Goal: Information Seeking & Learning: Find specific fact

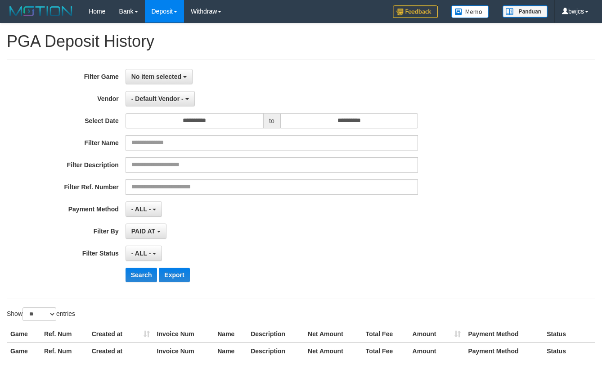
select select "**********"
select select "**"
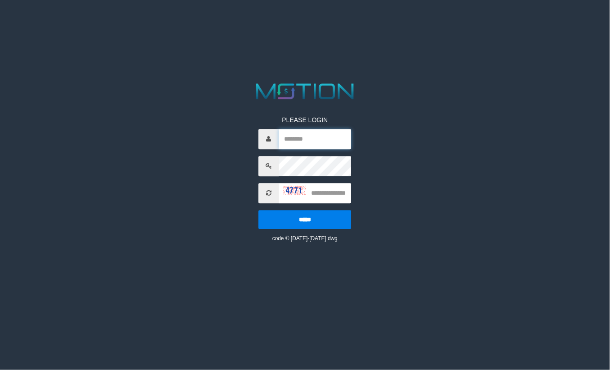
click at [293, 139] on input "text" at bounding box center [315, 139] width 72 height 20
type input "*****"
click at [343, 194] on input "text" at bounding box center [315, 193] width 72 height 20
type input "****"
click at [259, 210] on input "*****" at bounding box center [305, 219] width 93 height 19
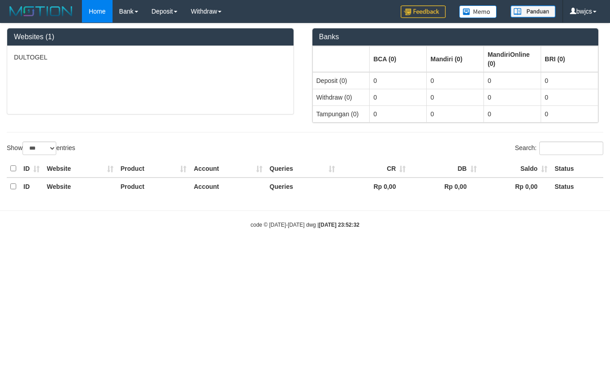
select select "***"
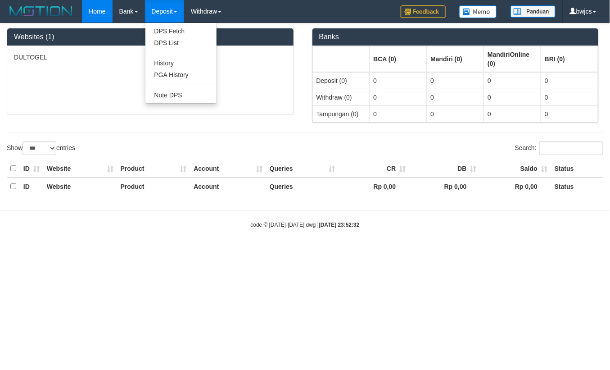
click at [160, 12] on link "Deposit" at bounding box center [164, 11] width 39 height 23
click at [169, 74] on link "PGA History" at bounding box center [180, 75] width 71 height 12
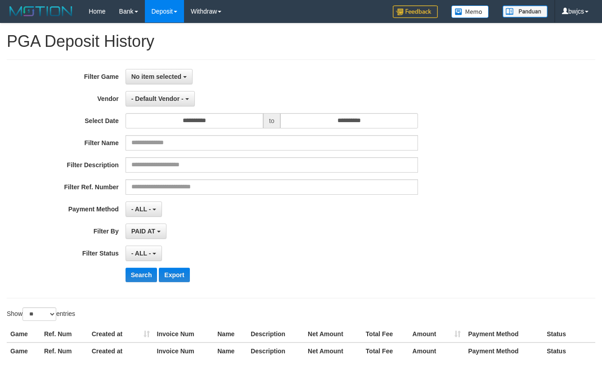
select select
select select "**"
click at [169, 75] on span "No item selected" at bounding box center [156, 76] width 50 height 7
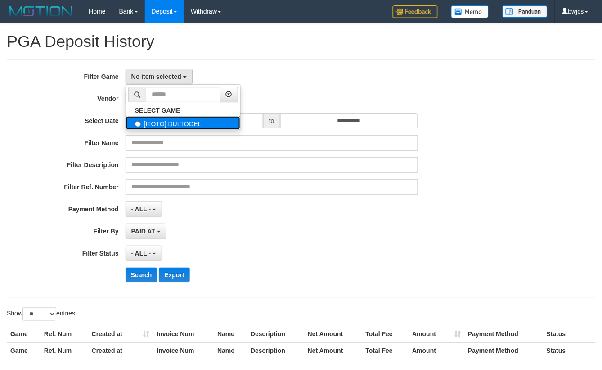
click at [168, 122] on label "[ITOTO] DULTOGEL" at bounding box center [183, 123] width 114 height 14
select select "****"
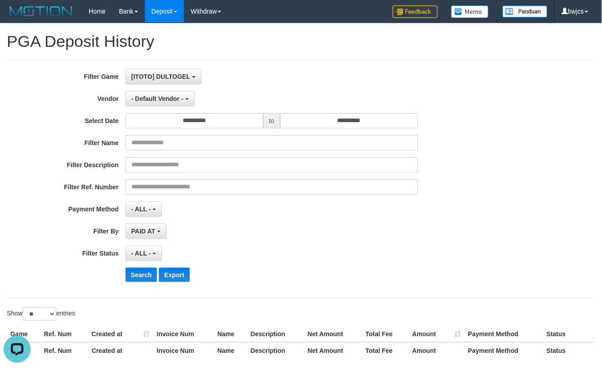
click at [270, 74] on div "[ITOTO] DULTOGEL SELECT GAME [ITOTO] DULTOGEL" at bounding box center [272, 76] width 293 height 15
click at [186, 98] on b "button" at bounding box center [188, 99] width 4 height 2
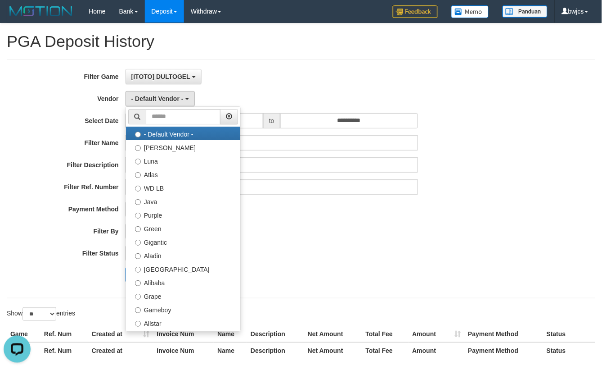
click at [343, 254] on div "- ALL - SELECT ALL - ALL - SELECT STATUS PENDING/UNPAID PAID CANCELED EXPIRED" at bounding box center [272, 252] width 293 height 15
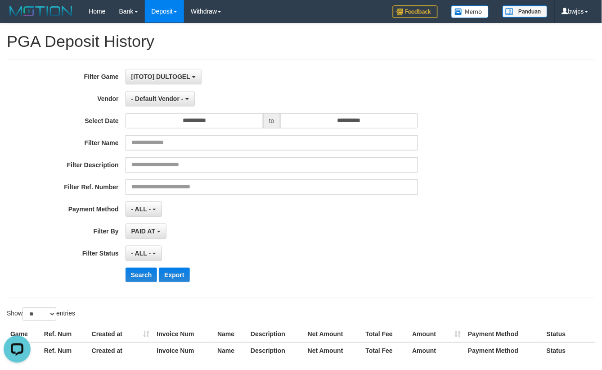
click at [480, 246] on div "**********" at bounding box center [251, 252] width 502 height 15
click at [264, 267] on div "**********" at bounding box center [251, 179] width 502 height 220
select select
select select "**"
click at [227, 119] on input "**********" at bounding box center [195, 120] width 138 height 15
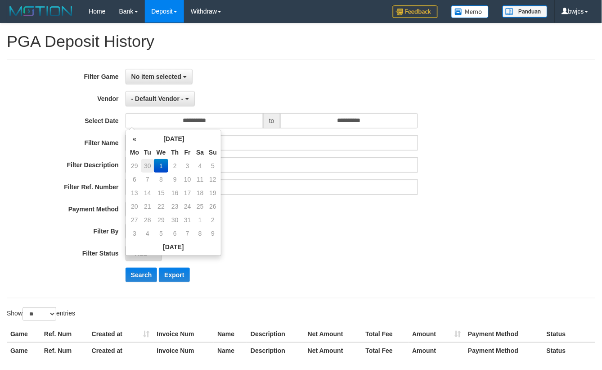
click at [149, 163] on td "30" at bounding box center [147, 166] width 13 height 14
type input "**********"
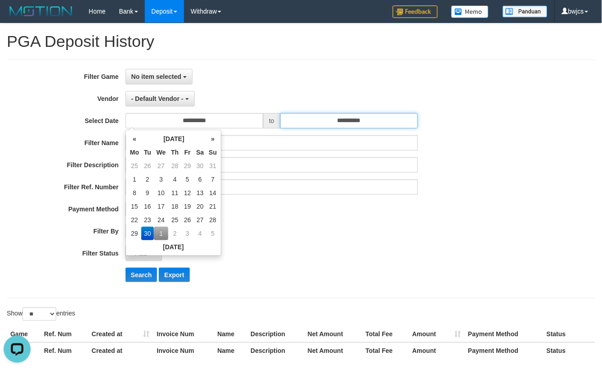
click at [326, 119] on input "**********" at bounding box center [350, 120] width 138 height 15
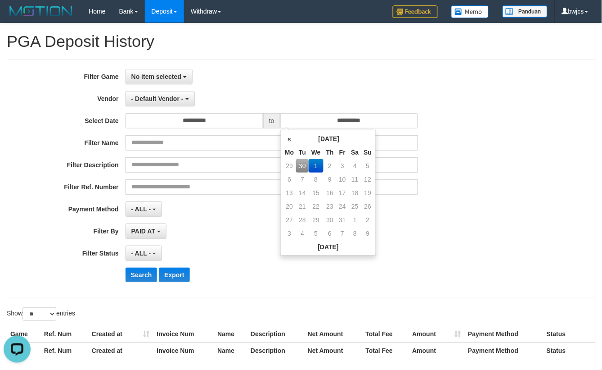
click at [296, 163] on td "30" at bounding box center [302, 166] width 13 height 14
type input "**********"
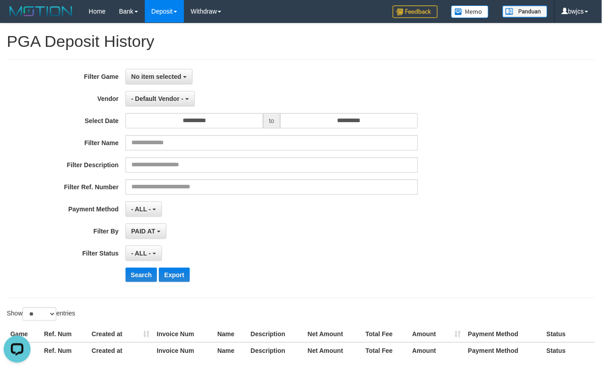
click at [498, 242] on div "**********" at bounding box center [251, 179] width 502 height 220
click at [164, 78] on span "No item selected" at bounding box center [156, 76] width 50 height 7
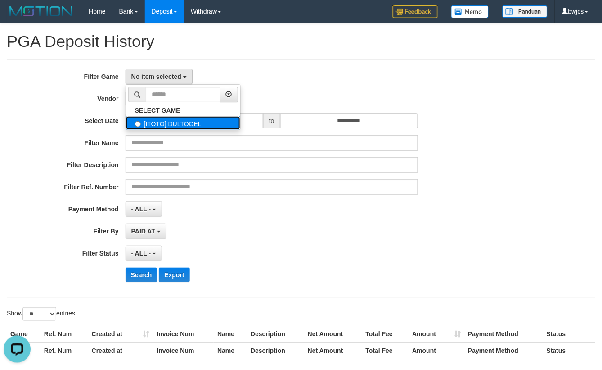
click at [160, 119] on label "[ITOTO] DULTOGEL" at bounding box center [183, 123] width 114 height 14
select select "****"
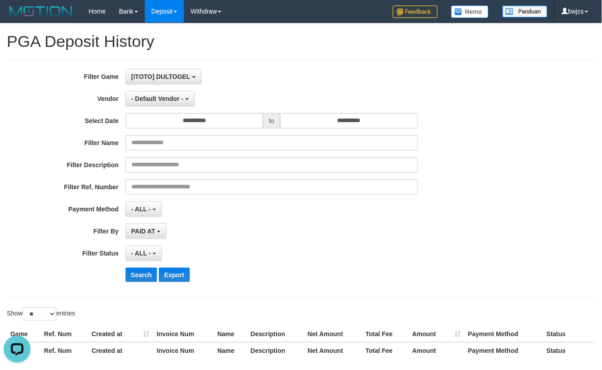
scroll to position [8, 0]
click at [160, 100] on span "- Default Vendor -" at bounding box center [157, 98] width 52 height 7
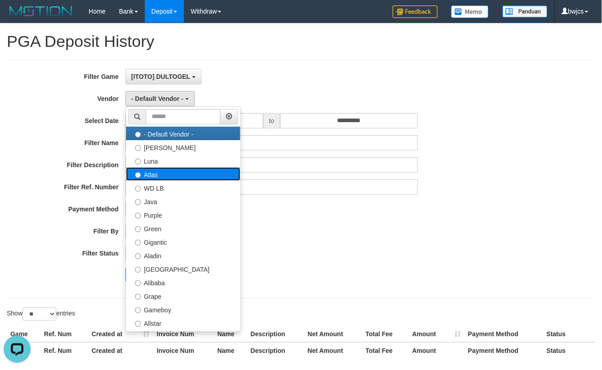
click at [157, 173] on label "Atlas" at bounding box center [183, 174] width 114 height 14
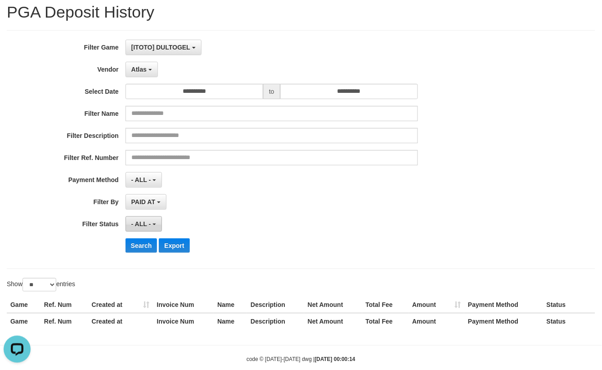
scroll to position [45, 0]
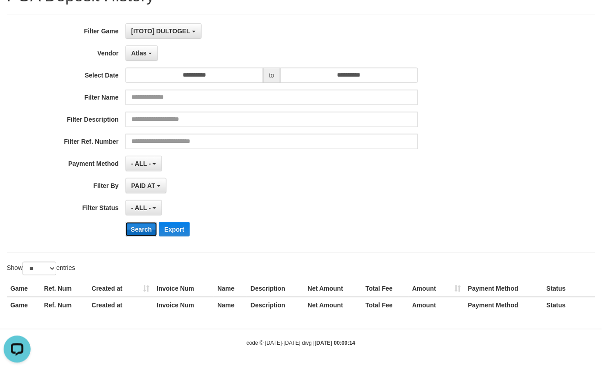
click at [143, 230] on button "Search" at bounding box center [142, 229] width 32 height 14
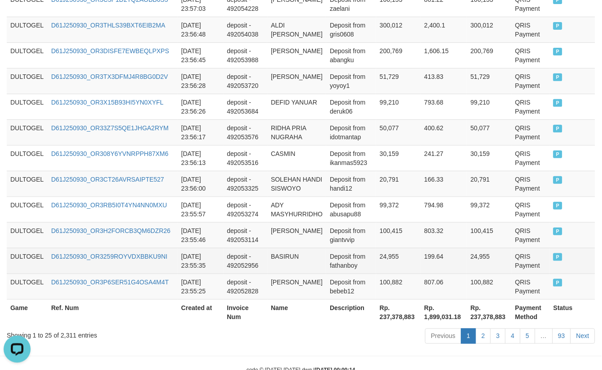
scroll to position [731, 0]
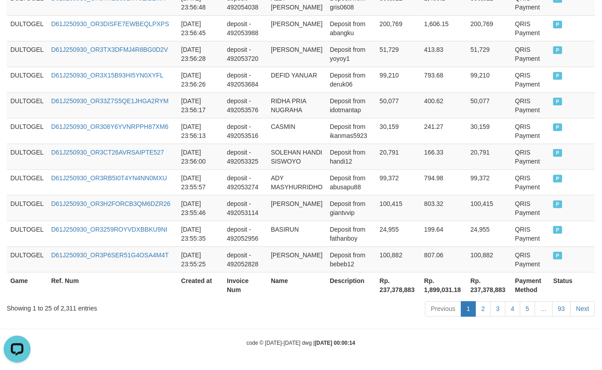
click at [390, 284] on th "Rp. 237,378,883" at bounding box center [398, 285] width 45 height 26
copy th "237,378,883"
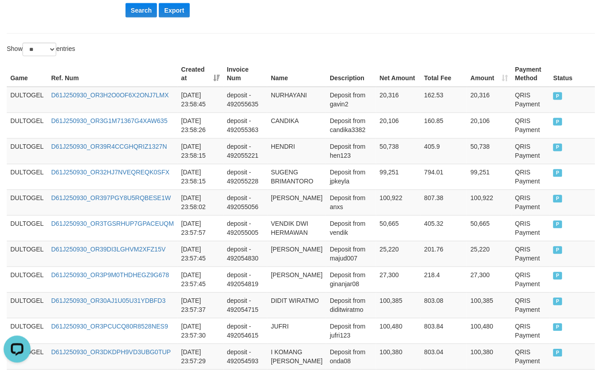
scroll to position [0, 0]
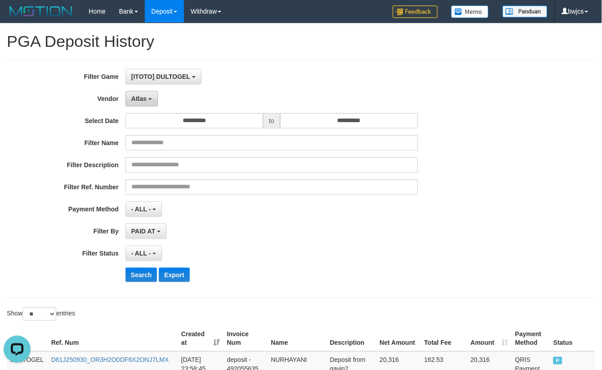
click at [148, 100] on button "Atlas" at bounding box center [142, 98] width 32 height 15
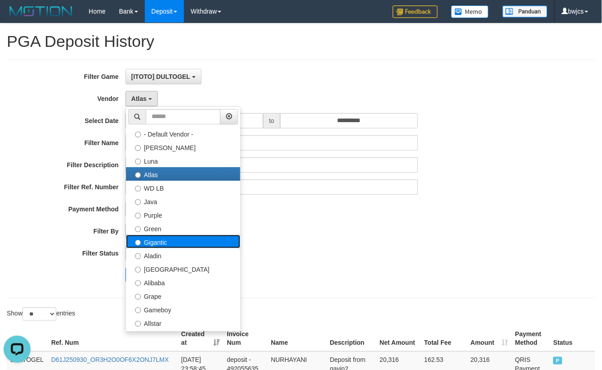
click at [163, 244] on label "Gigantic" at bounding box center [183, 242] width 114 height 14
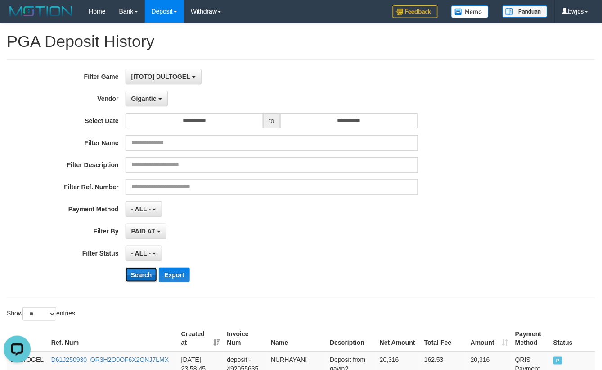
click at [139, 274] on button "Search" at bounding box center [142, 274] width 32 height 14
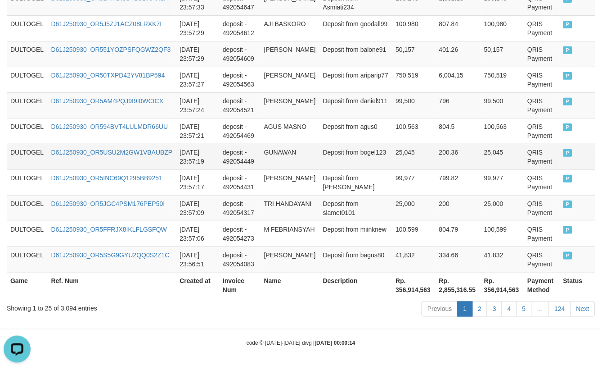
scroll to position [731, 0]
click at [393, 287] on th "Rp. 356,914,563" at bounding box center [414, 285] width 43 height 26
copy th "356,914,563"
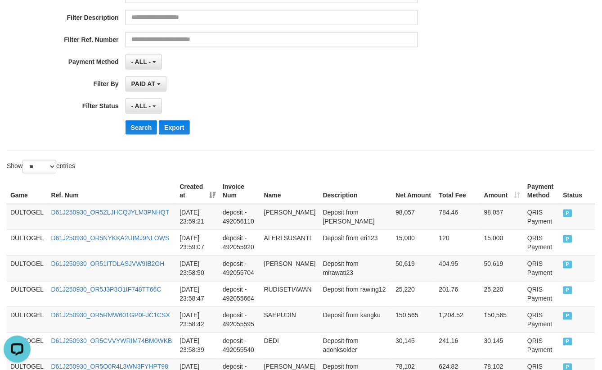
scroll to position [0, 0]
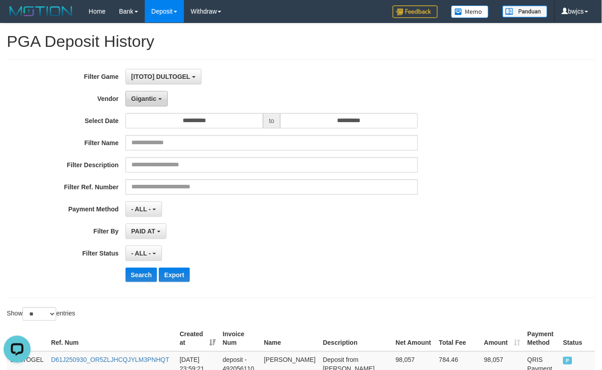
click at [143, 100] on span "Gigantic" at bounding box center [143, 98] width 25 height 7
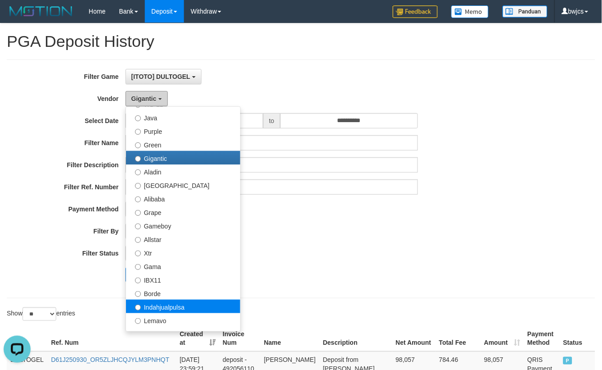
scroll to position [116, 0]
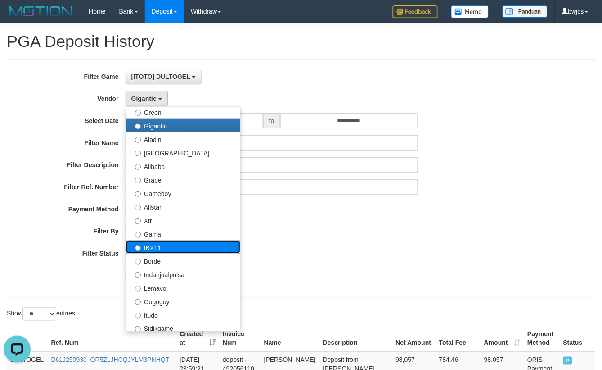
click at [180, 251] on label "IBX11" at bounding box center [183, 247] width 114 height 14
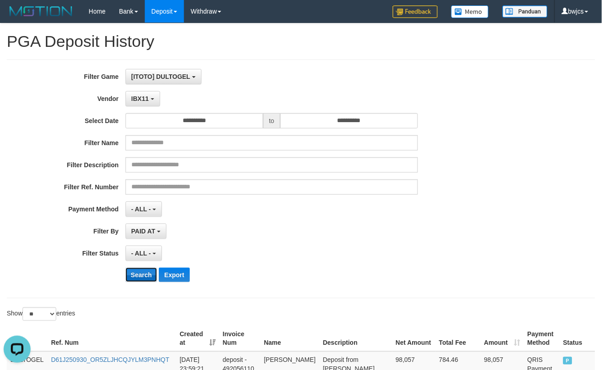
click at [145, 275] on button "Search" at bounding box center [142, 274] width 32 height 14
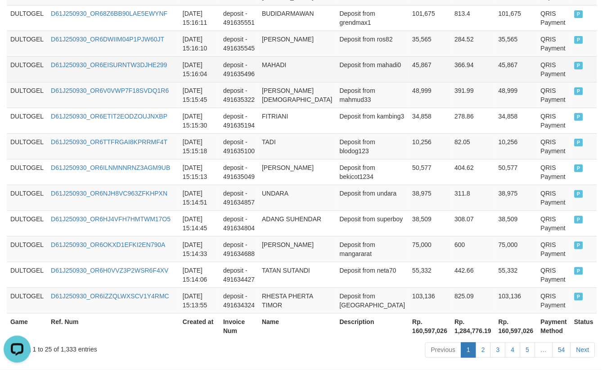
scroll to position [722, 0]
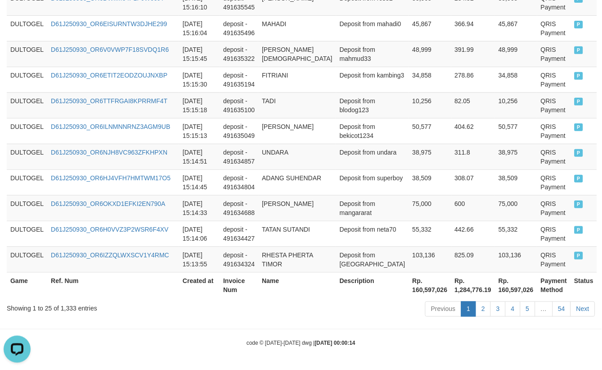
click at [409, 290] on th "Rp. 160,597,026" at bounding box center [430, 285] width 42 height 26
copy th "160,597,026"
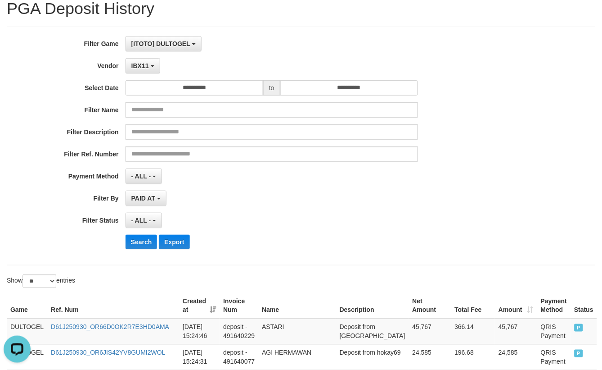
scroll to position [0, 0]
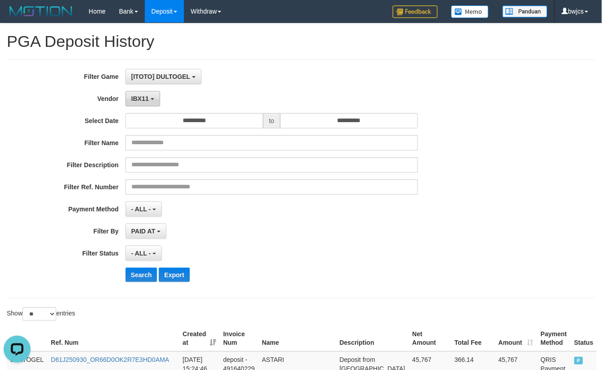
click at [151, 98] on b "button" at bounding box center [153, 99] width 4 height 2
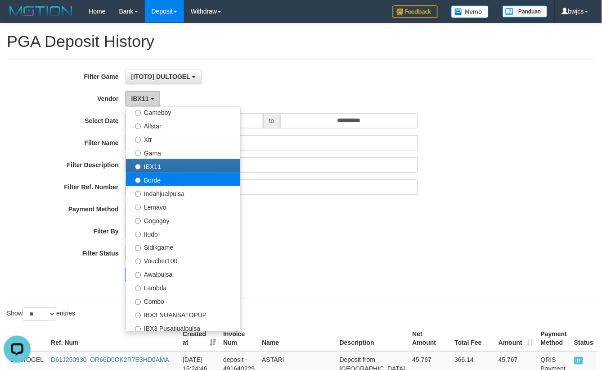
scroll to position [233, 0]
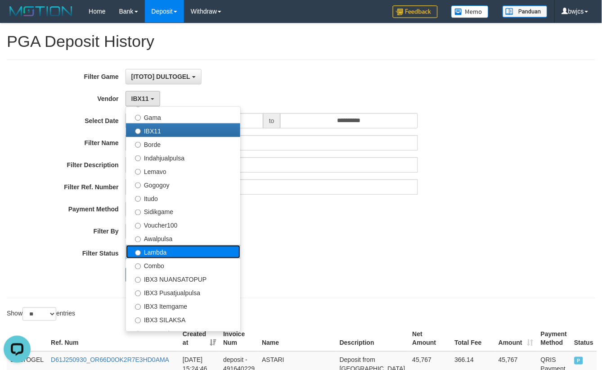
click at [172, 255] on label "Lambda" at bounding box center [183, 252] width 114 height 14
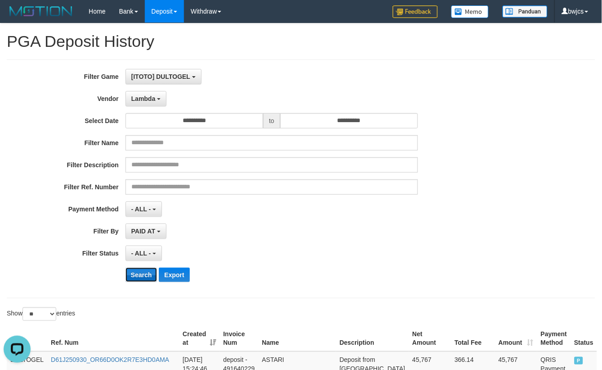
click at [146, 275] on button "Search" at bounding box center [142, 274] width 32 height 14
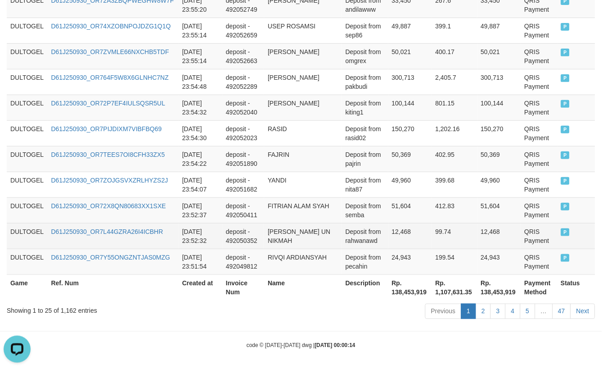
scroll to position [749, 0]
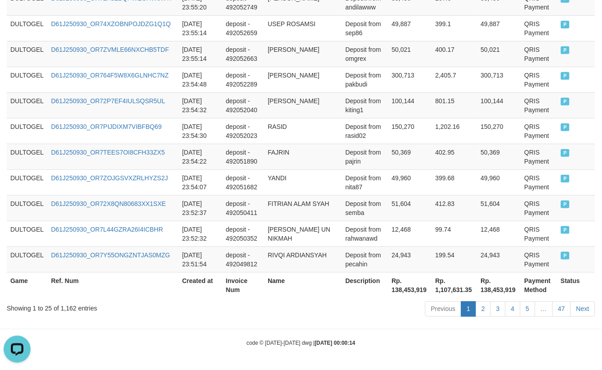
click at [394, 284] on th "Rp. 138,453,919" at bounding box center [411, 285] width 44 height 26
click at [393, 285] on th "Rp. 138,453,919" at bounding box center [411, 285] width 44 height 26
click at [392, 290] on th "Rp. 138,453,919" at bounding box center [411, 285] width 44 height 26
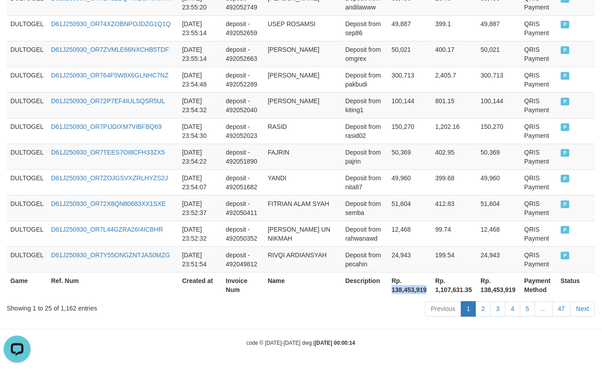
click at [392, 290] on th "Rp. 138,453,919" at bounding box center [411, 285] width 44 height 26
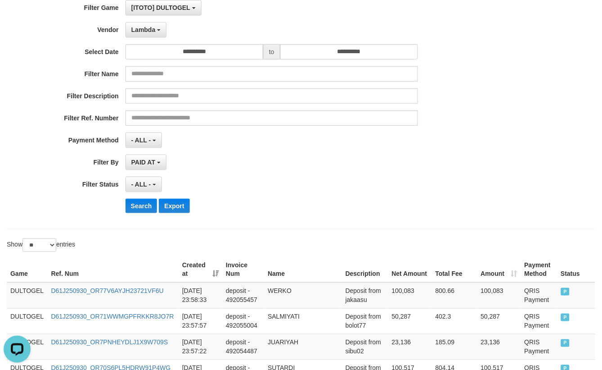
scroll to position [0, 0]
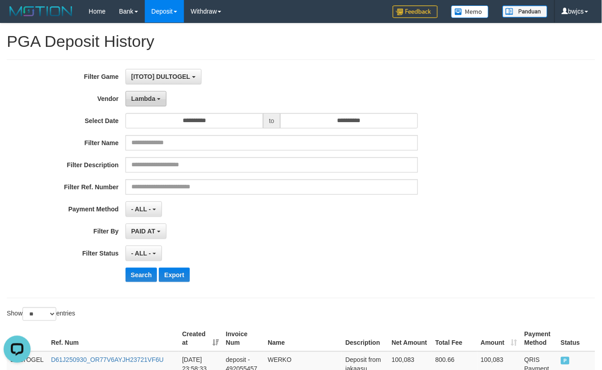
click at [136, 100] on span "Lambda" at bounding box center [143, 98] width 24 height 7
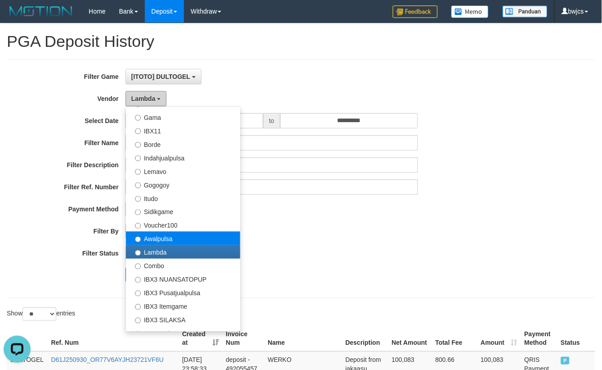
scroll to position [335, 0]
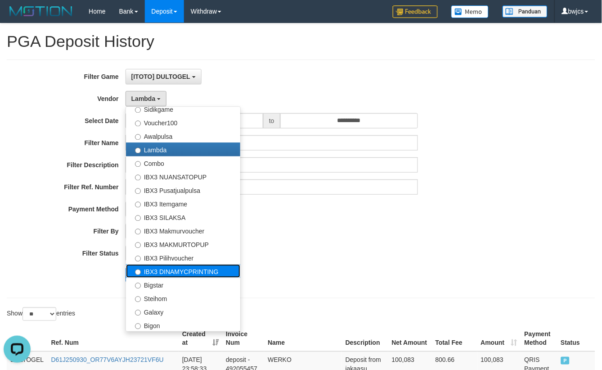
click at [167, 272] on label "IBX3 DINAMYCPRINTING" at bounding box center [183, 271] width 114 height 14
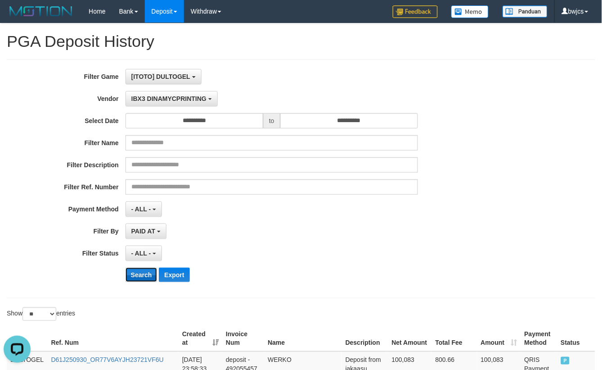
click at [146, 276] on button "Search" at bounding box center [142, 274] width 32 height 14
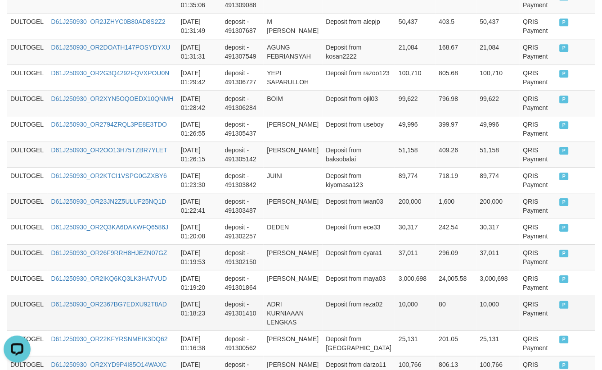
scroll to position [740, 0]
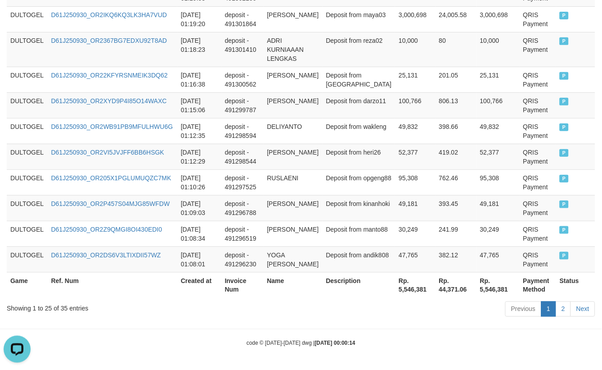
click at [395, 288] on th "Rp. 5,546,381" at bounding box center [415, 285] width 40 height 26
copy th "5,546,381"
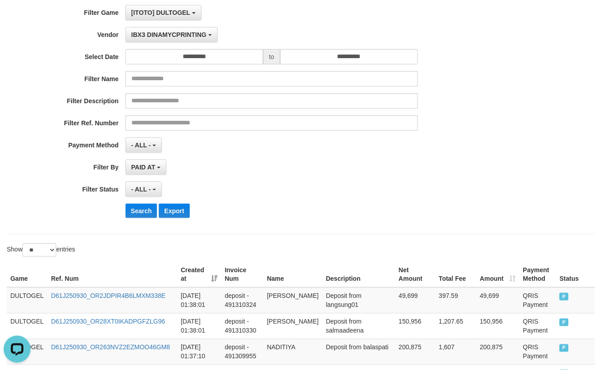
scroll to position [0, 0]
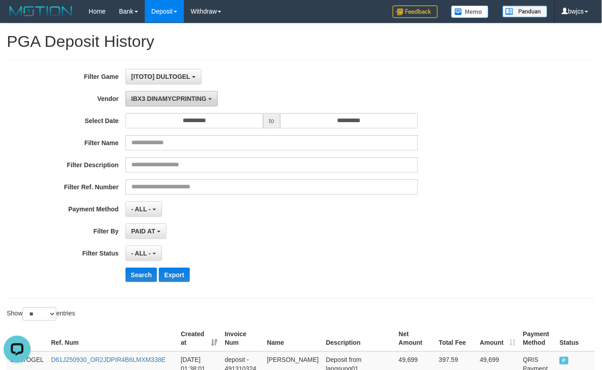
click at [191, 100] on span "IBX3 DINAMYCPRINTING" at bounding box center [168, 98] width 75 height 7
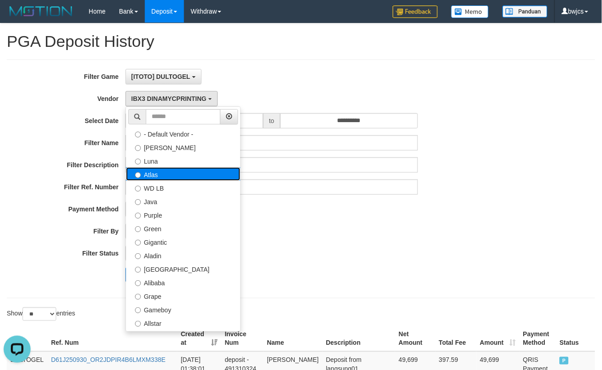
click at [158, 174] on label "Atlas" at bounding box center [183, 174] width 114 height 14
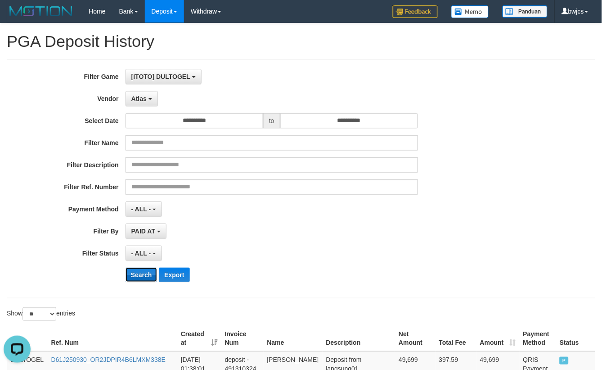
click at [143, 277] on button "Search" at bounding box center [142, 274] width 32 height 14
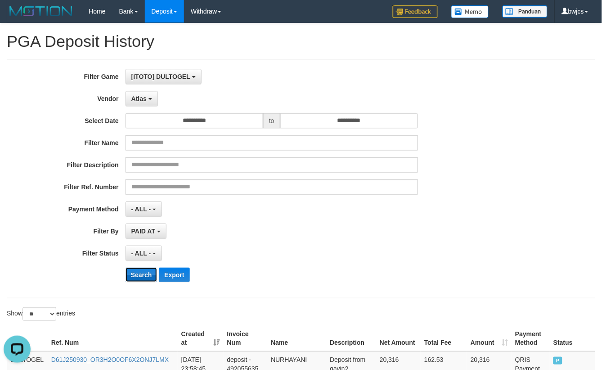
click at [145, 276] on button "Search" at bounding box center [142, 274] width 32 height 14
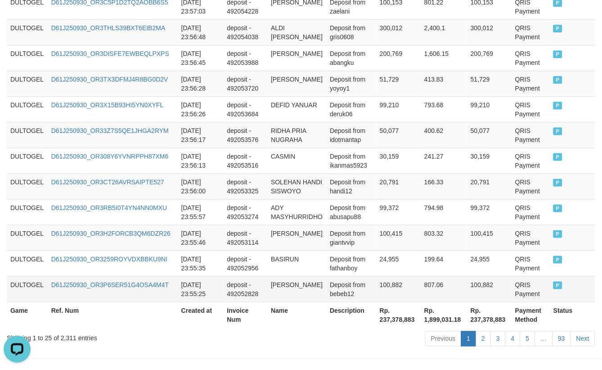
scroll to position [731, 0]
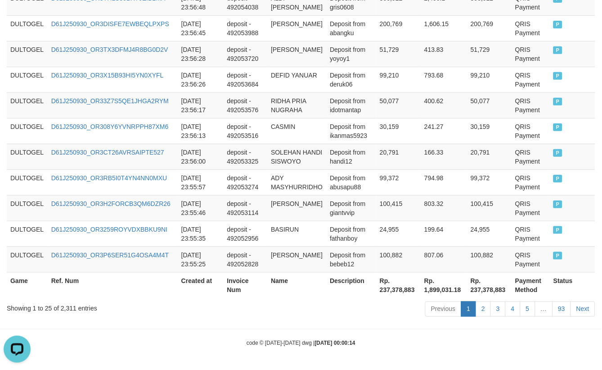
click at [388, 289] on th "Rp. 237,378,883" at bounding box center [398, 285] width 45 height 26
copy th "237,378,883"
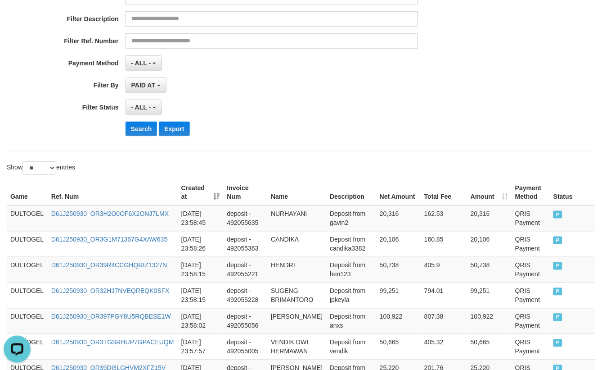
scroll to position [0, 0]
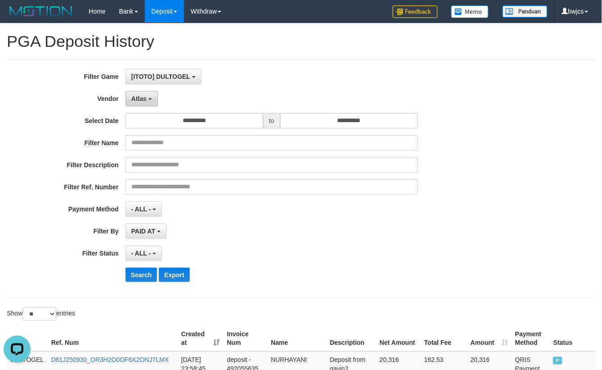
click at [145, 102] on button "Atlas" at bounding box center [142, 98] width 32 height 15
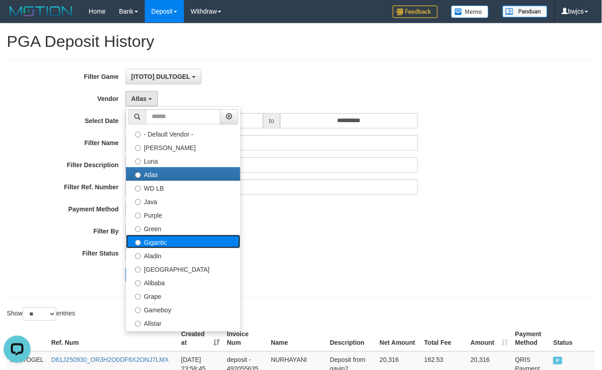
click at [154, 244] on label "Gigantic" at bounding box center [183, 242] width 114 height 14
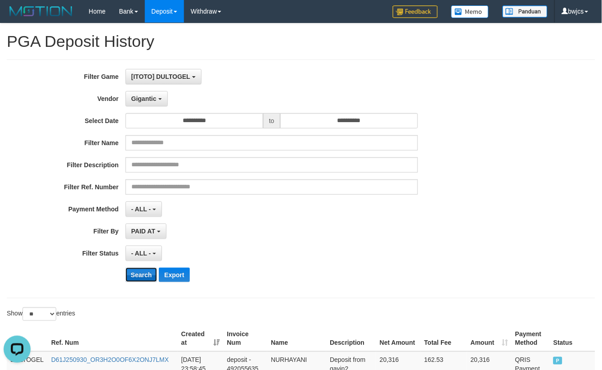
click at [145, 276] on button "Search" at bounding box center [142, 274] width 32 height 14
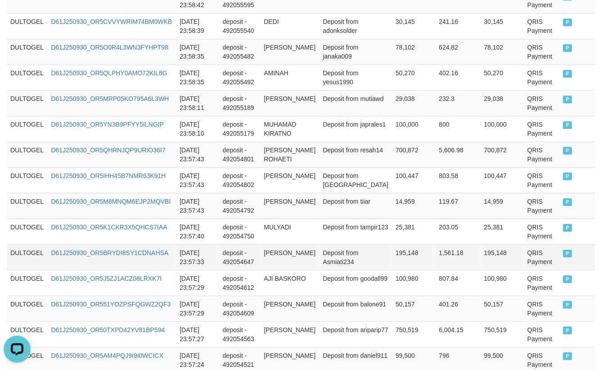
scroll to position [731, 0]
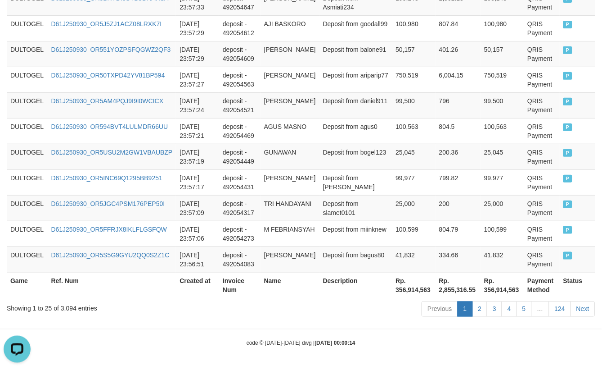
click at [398, 289] on th "Rp. 356,914,563" at bounding box center [414, 285] width 43 height 26
copy th "356,914,563"
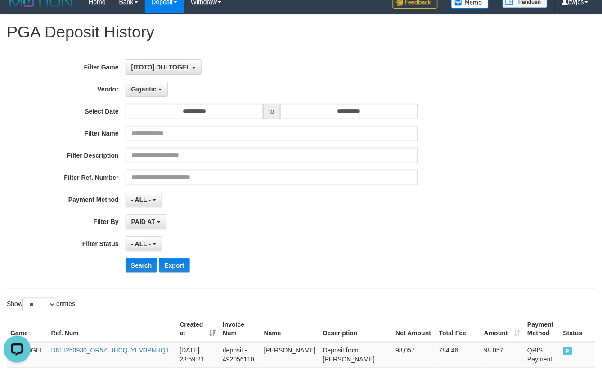
scroll to position [0, 0]
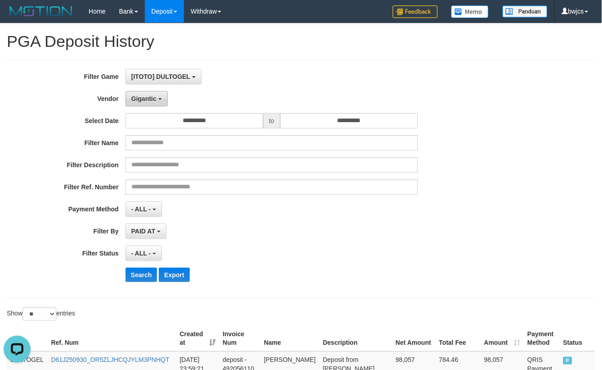
click at [147, 100] on span "Gigantic" at bounding box center [143, 98] width 25 height 7
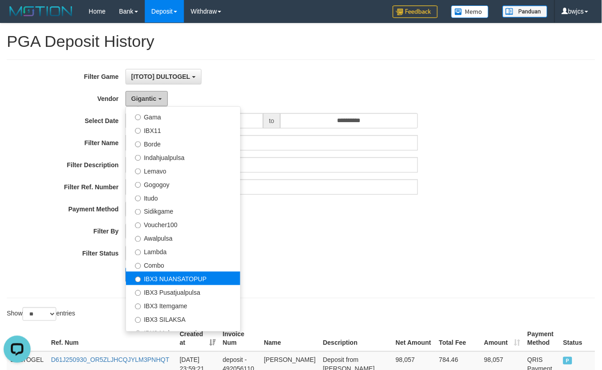
scroll to position [116, 0]
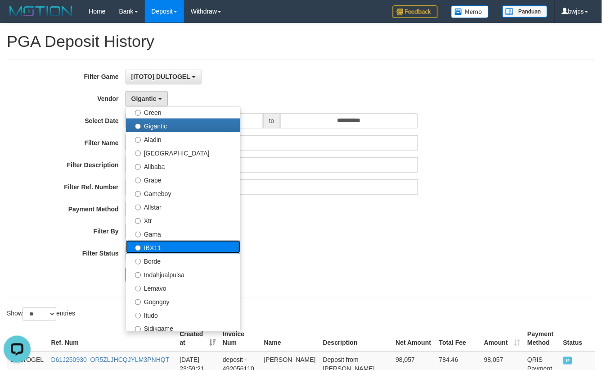
click at [155, 250] on label "IBX11" at bounding box center [183, 247] width 114 height 14
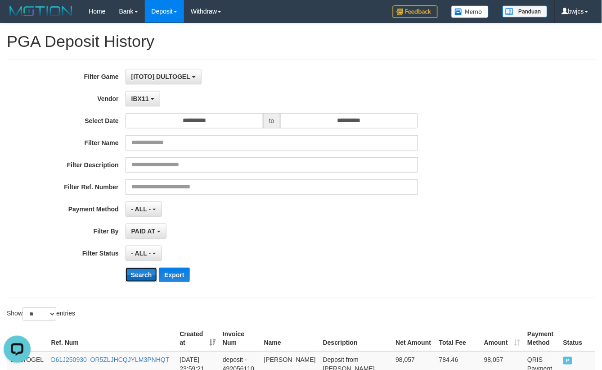
click at [148, 274] on button "Search" at bounding box center [142, 274] width 32 height 14
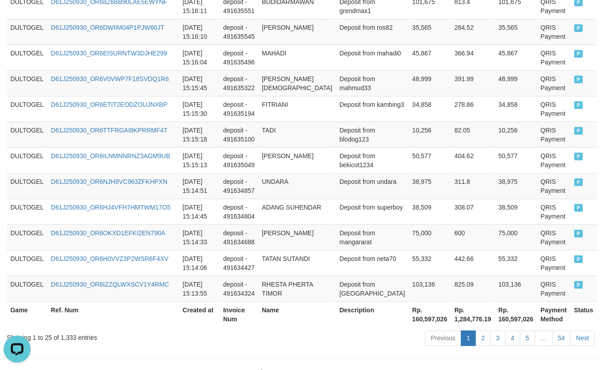
scroll to position [722, 0]
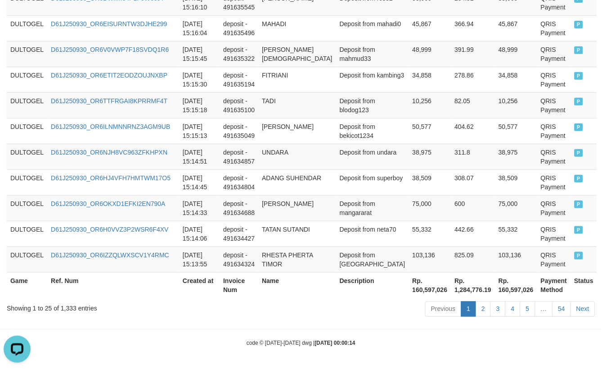
click at [409, 285] on th "Rp. 160,597,026" at bounding box center [430, 285] width 42 height 26
copy th "160,597,026"
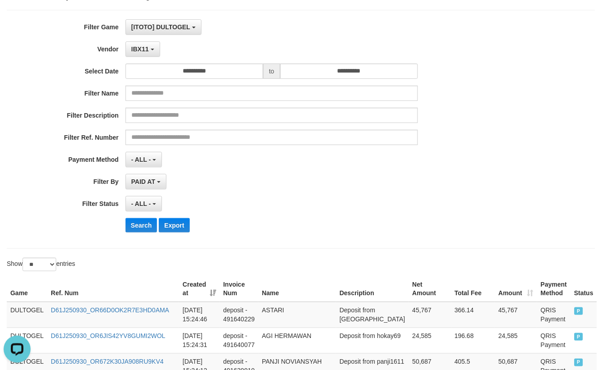
scroll to position [0, 0]
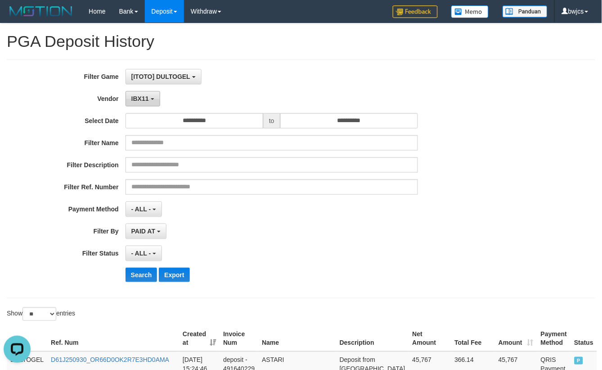
click at [140, 101] on span "IBX11" at bounding box center [140, 98] width 18 height 7
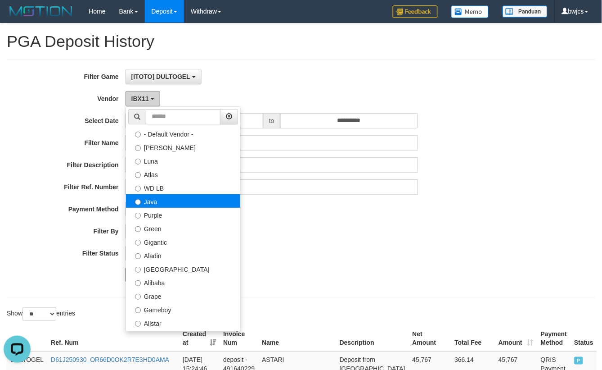
scroll to position [233, 0]
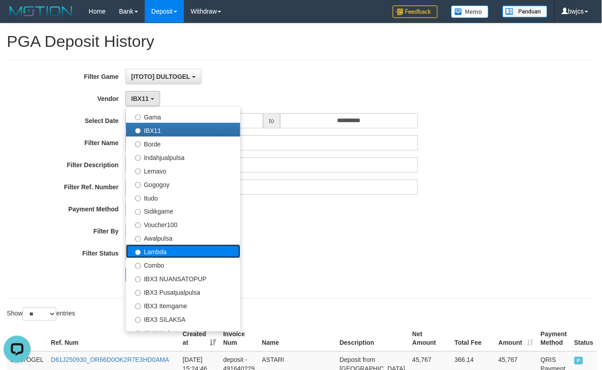
click at [163, 249] on label "Lambda" at bounding box center [183, 252] width 114 height 14
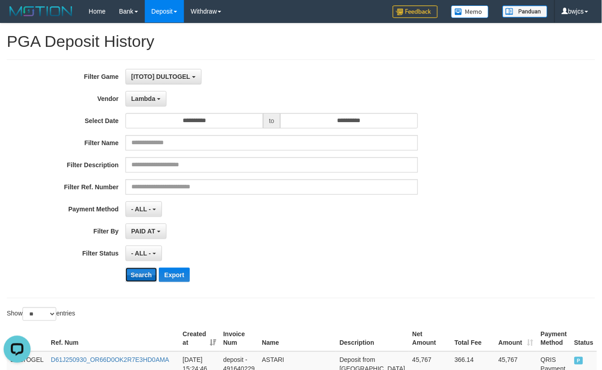
click at [140, 276] on button "Search" at bounding box center [142, 274] width 32 height 14
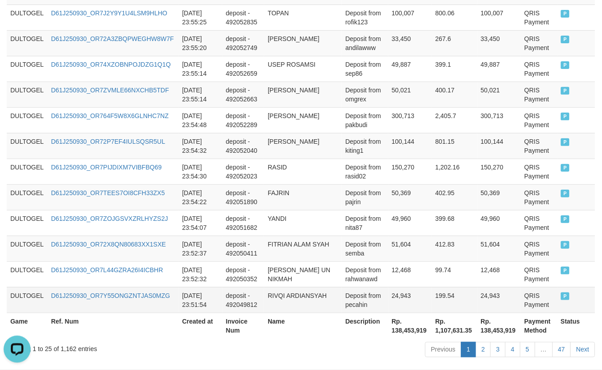
scroll to position [749, 0]
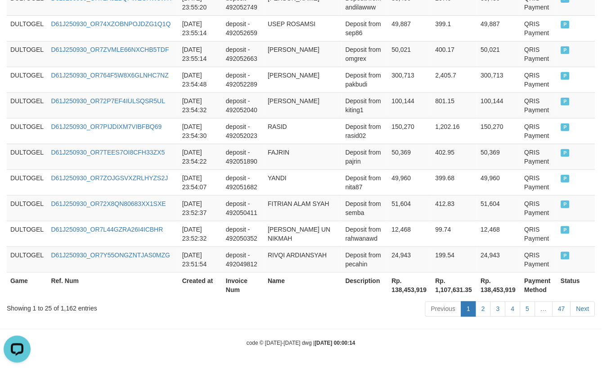
click at [389, 287] on th "Rp. 138,453,919" at bounding box center [411, 285] width 44 height 26
click at [394, 286] on th "Rp. 138,453,919" at bounding box center [411, 285] width 44 height 26
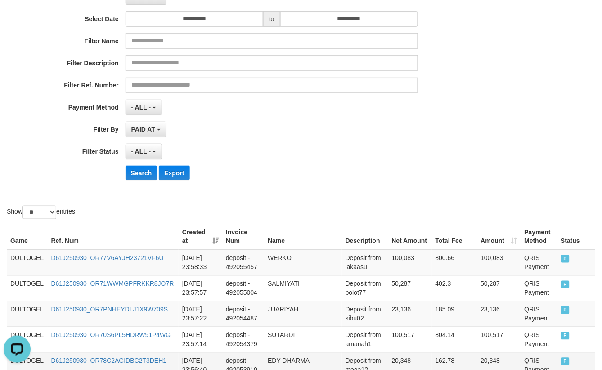
scroll to position [0, 0]
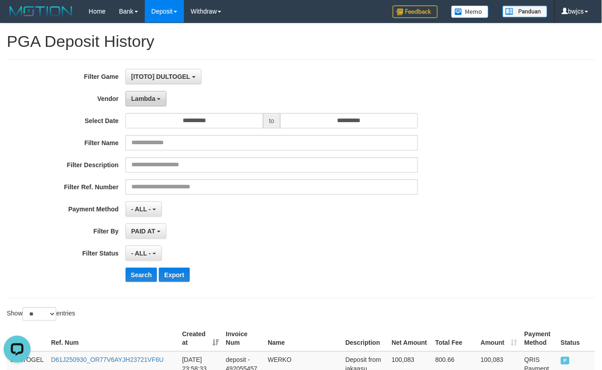
click at [149, 93] on button "Lambda" at bounding box center [146, 98] width 41 height 15
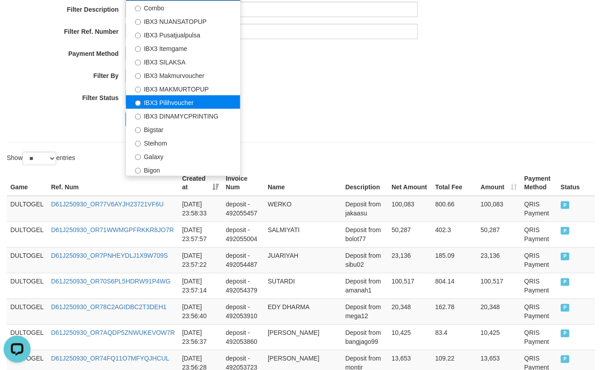
scroll to position [116, 0]
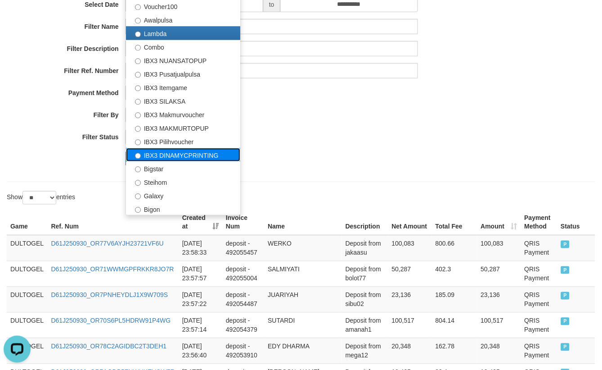
click at [169, 159] on label "IBX3 DINAMYCPRINTING" at bounding box center [183, 155] width 114 height 14
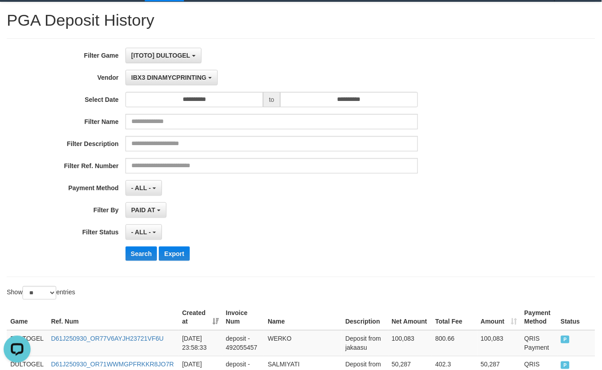
scroll to position [0, 0]
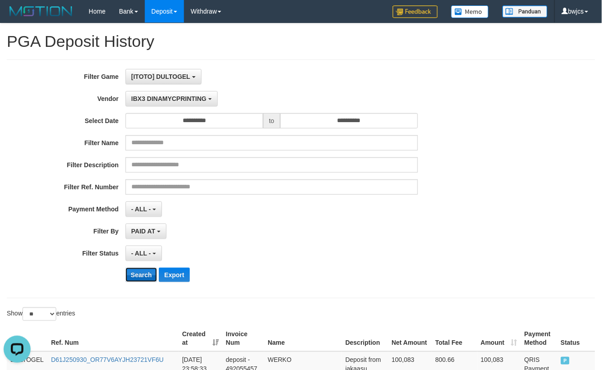
click at [145, 274] on button "Search" at bounding box center [142, 274] width 32 height 14
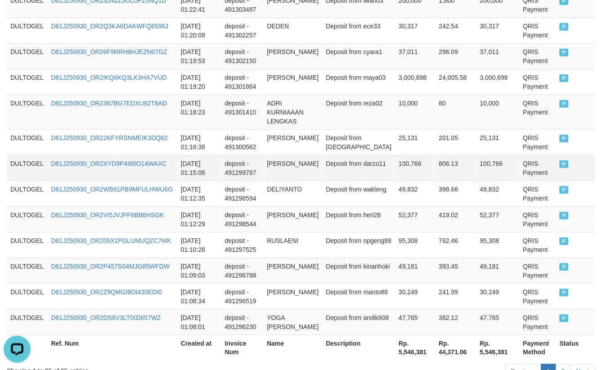
scroll to position [740, 0]
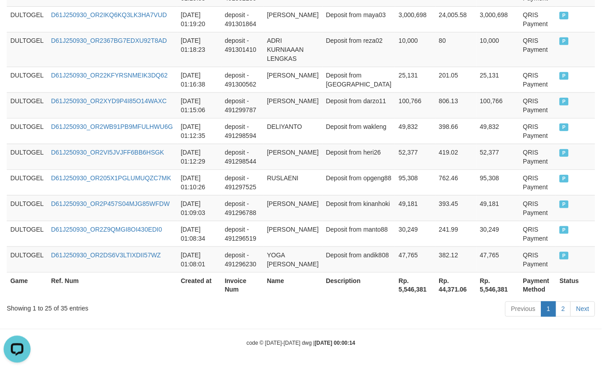
click at [395, 290] on th "Rp. 5,546,381" at bounding box center [415, 285] width 40 height 26
copy th "5,546,381"
click at [204, 308] on div "Showing 1 to 25 of 35 entries" at bounding box center [126, 306] width 238 height 13
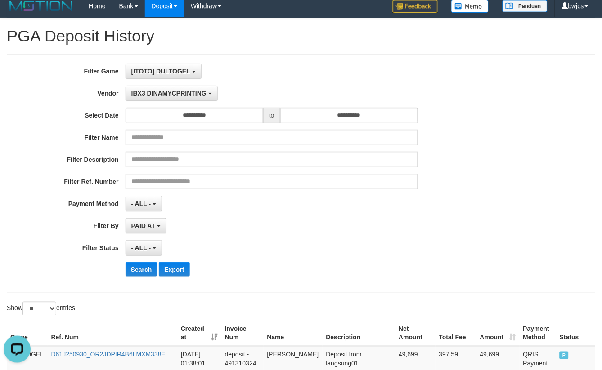
scroll to position [0, 0]
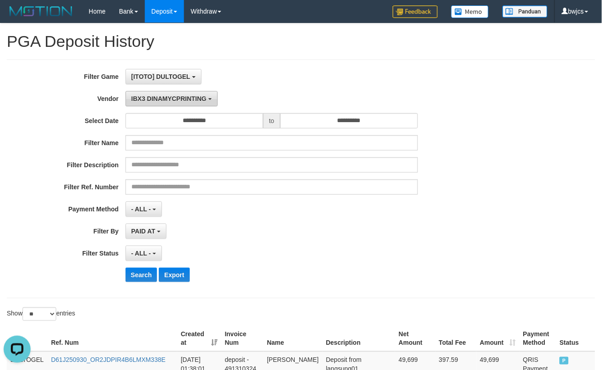
click at [163, 97] on span "IBX3 DINAMYCPRINTING" at bounding box center [168, 98] width 75 height 7
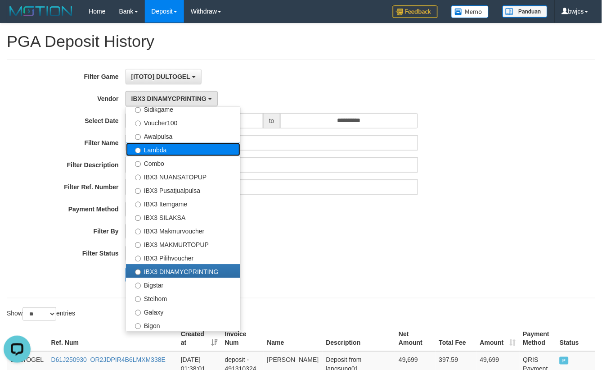
click at [173, 147] on label "Lambda" at bounding box center [183, 150] width 114 height 14
select select "**********"
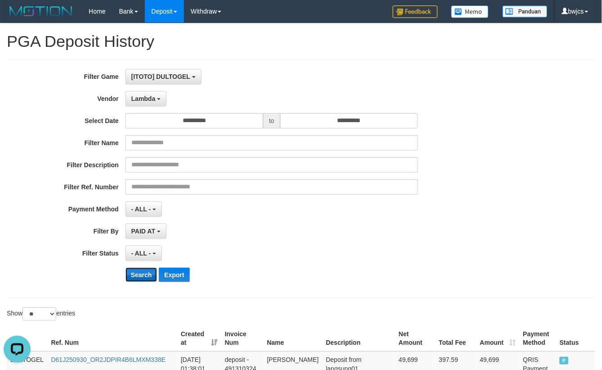
click at [145, 276] on button "Search" at bounding box center [142, 274] width 32 height 14
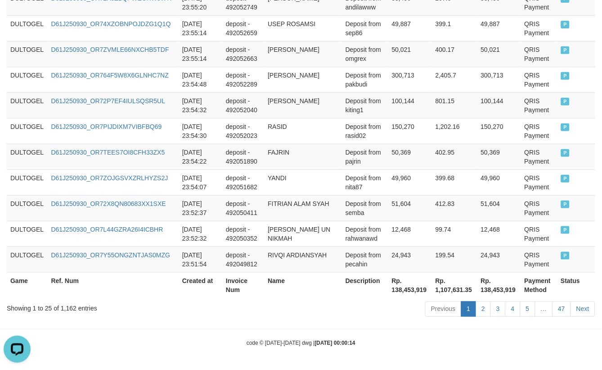
scroll to position [749, 0]
click at [389, 289] on th "Rp. 138,453,919" at bounding box center [411, 285] width 44 height 26
copy th "138,453,919"
